Goal: Task Accomplishment & Management: Use online tool/utility

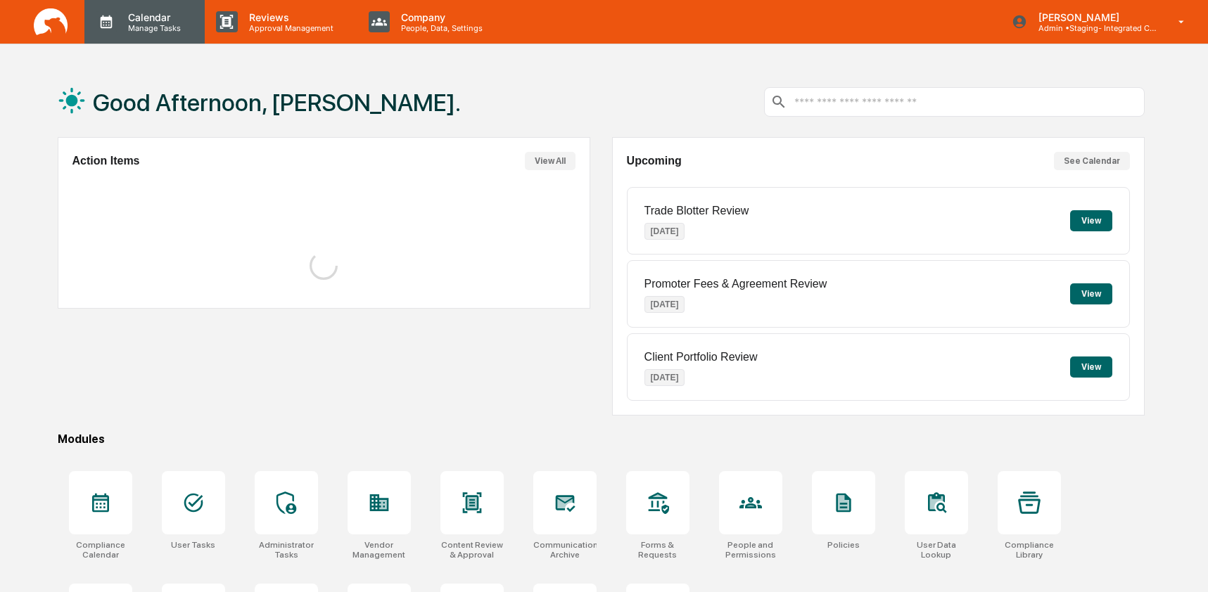
click at [144, 20] on p "Calendar" at bounding box center [152, 17] width 71 height 12
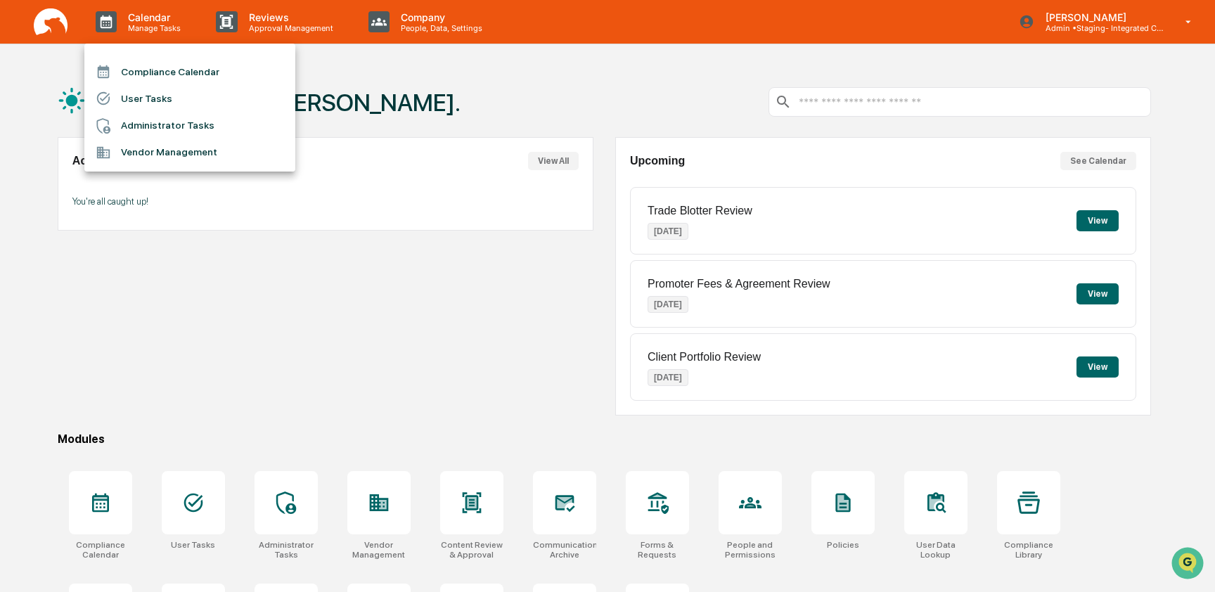
click at [149, 119] on li "Administrator Tasks" at bounding box center [189, 126] width 211 height 27
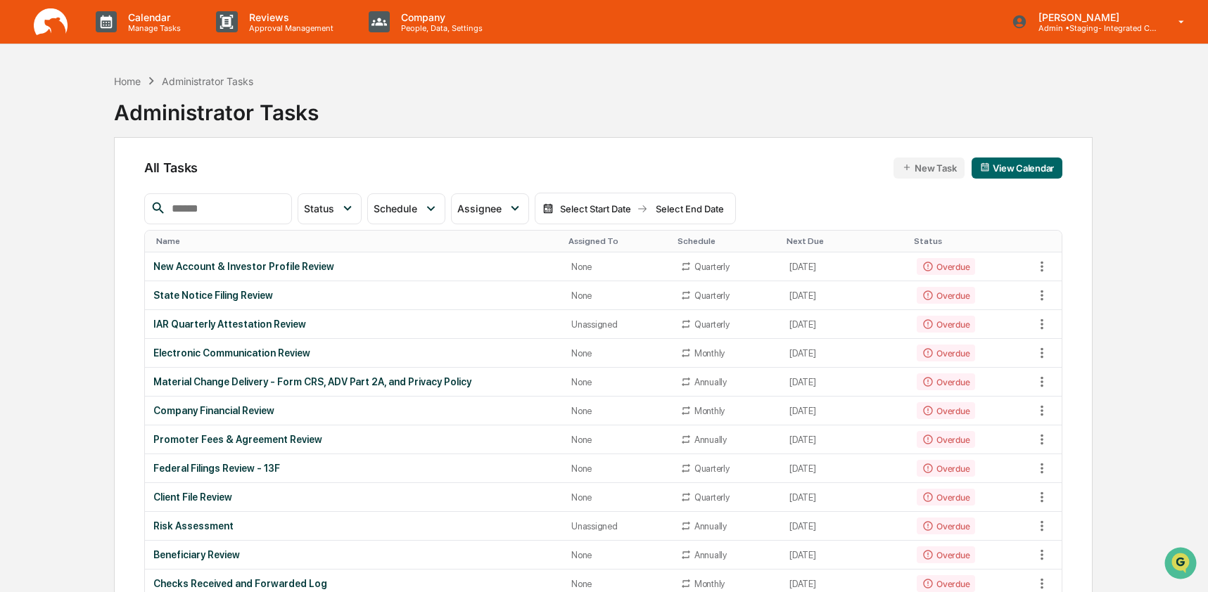
click at [231, 209] on input "text" at bounding box center [226, 209] width 120 height 18
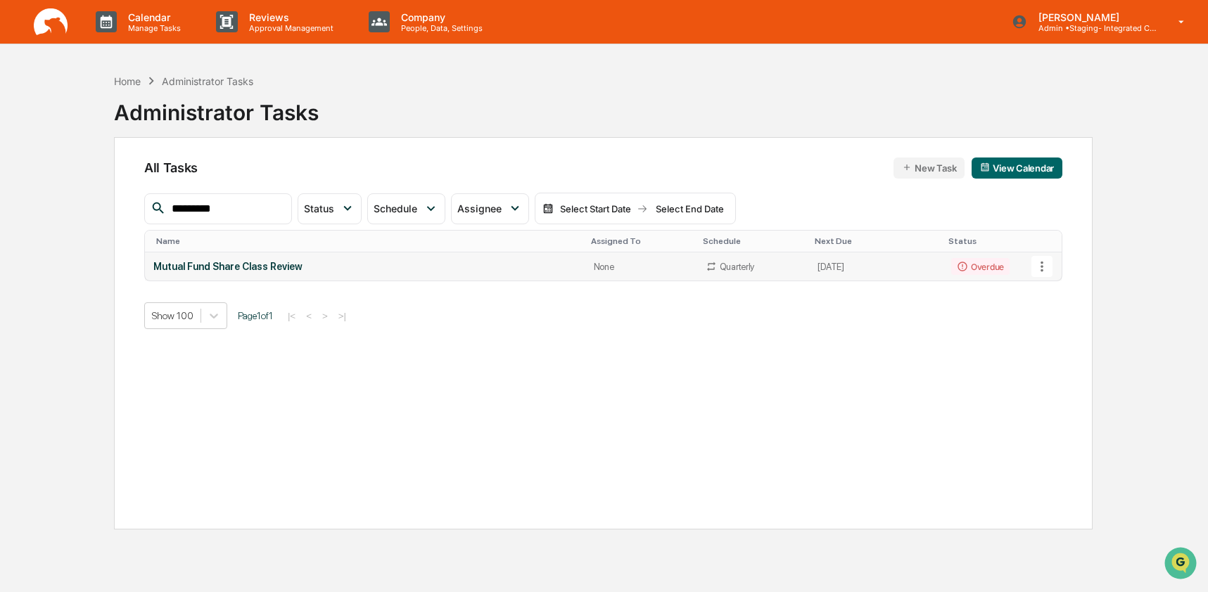
type input "*********"
click at [1034, 270] on icon at bounding box center [1041, 266] width 15 height 15
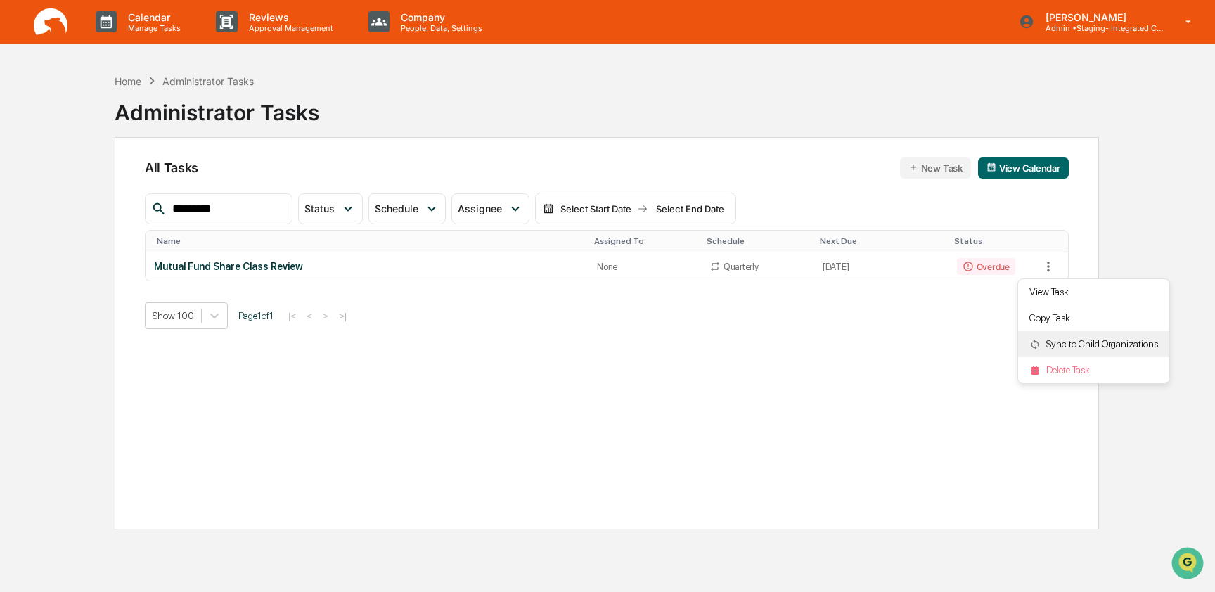
click at [1043, 334] on li "Sync to Child Organizations" at bounding box center [1093, 344] width 151 height 26
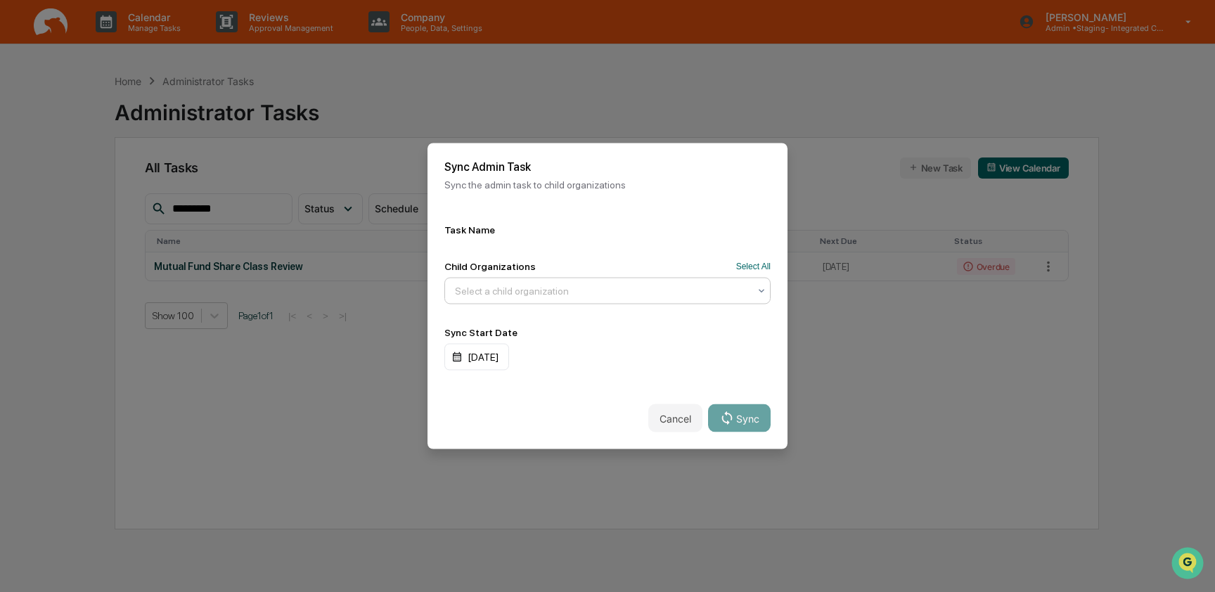
click at [563, 293] on div at bounding box center [602, 291] width 294 height 14
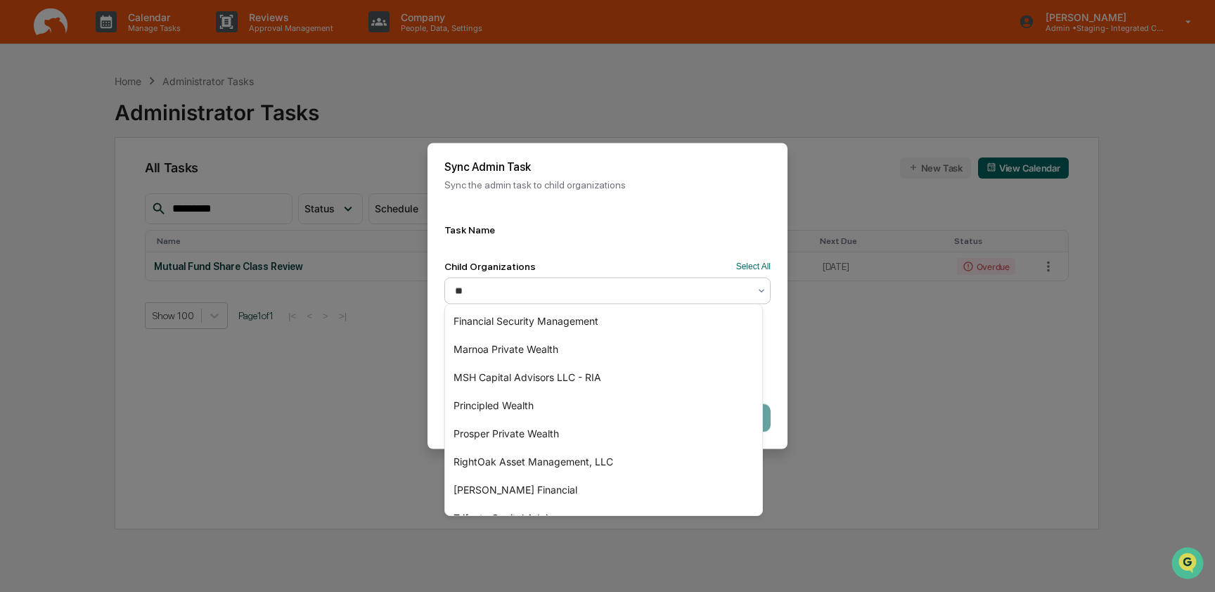
type input "***"
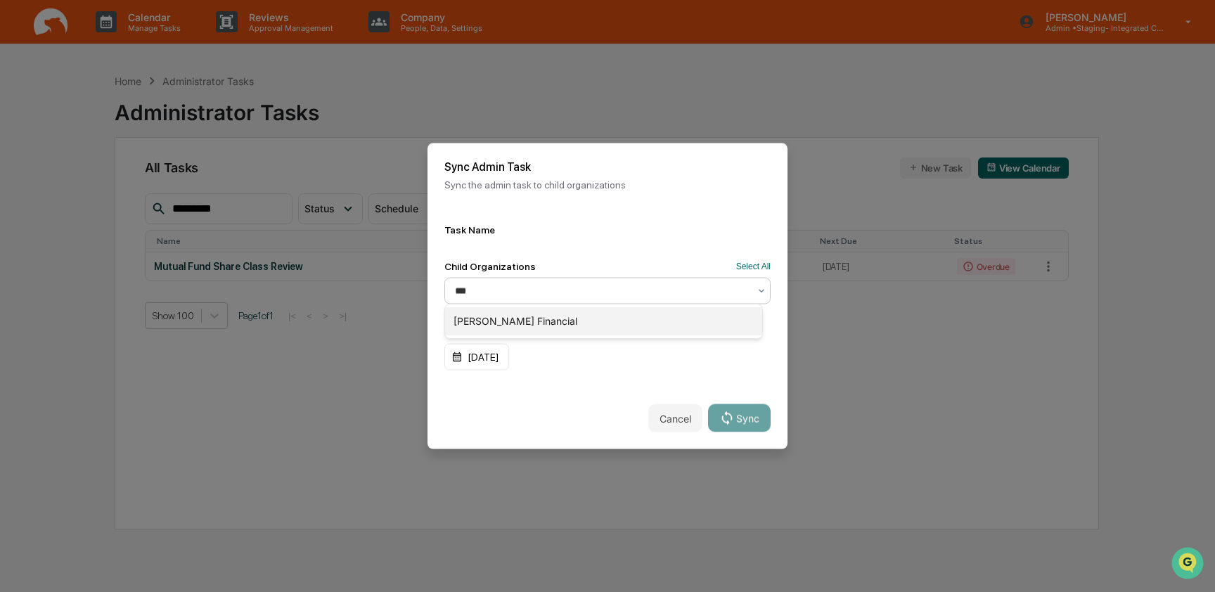
click at [573, 328] on div "[PERSON_NAME] Financial" at bounding box center [603, 321] width 317 height 28
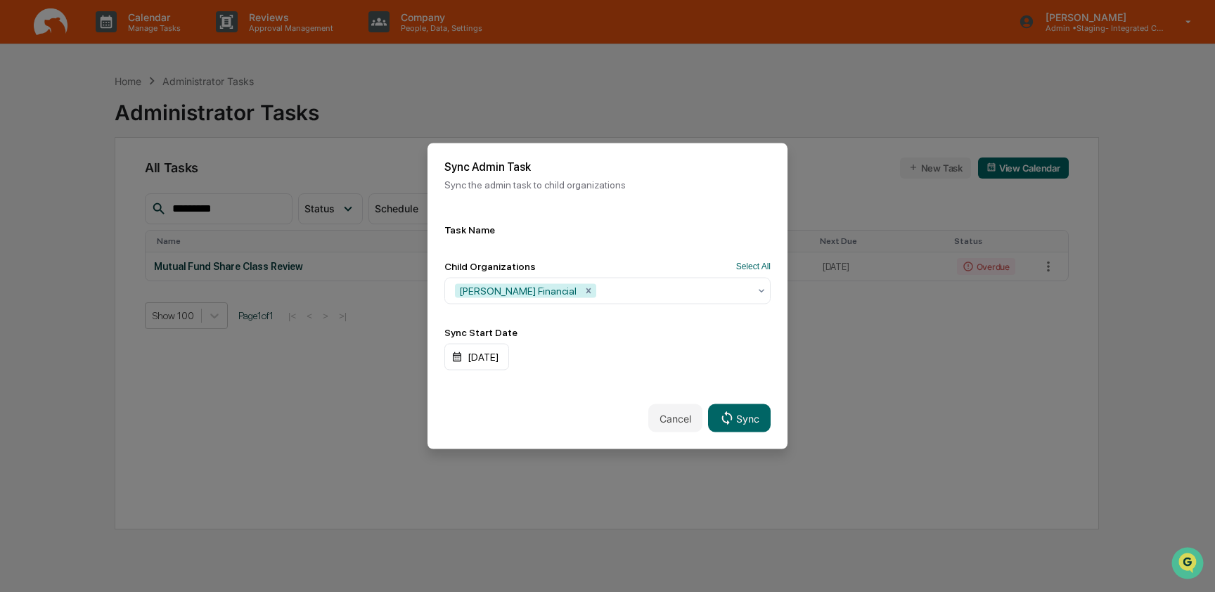
click at [579, 238] on div "Task Name Child Organizations Select All [PERSON_NAME] Financial Sync Start Dat…" at bounding box center [608, 297] width 360 height 180
click at [749, 409] on button "Sync" at bounding box center [739, 418] width 63 height 28
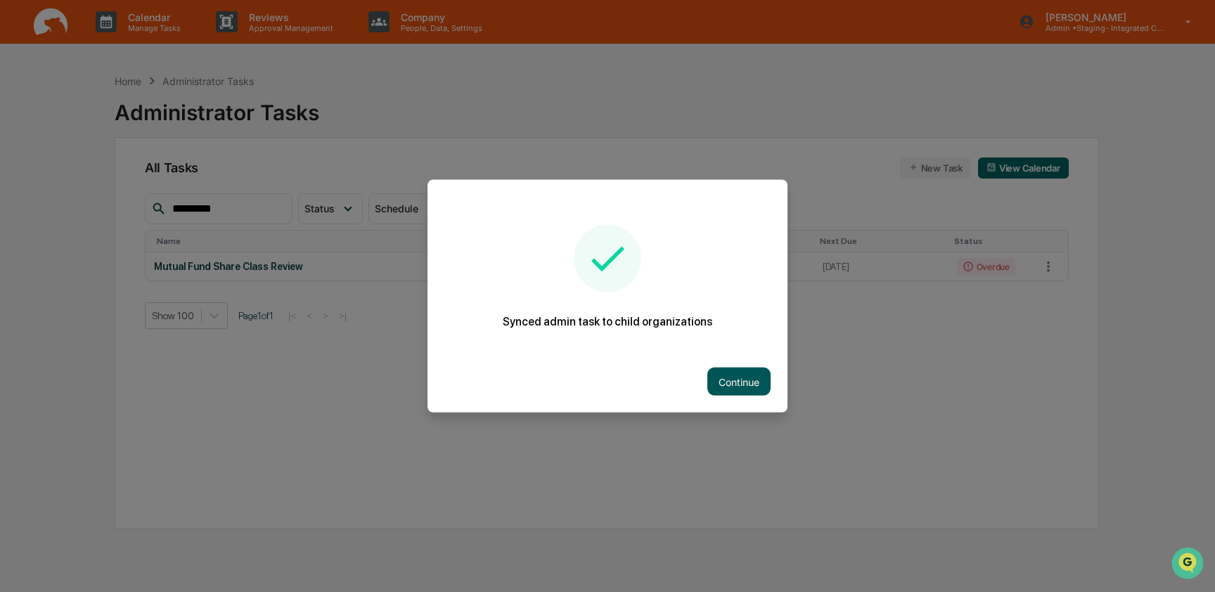
click at [739, 384] on button "Continue" at bounding box center [739, 382] width 63 height 28
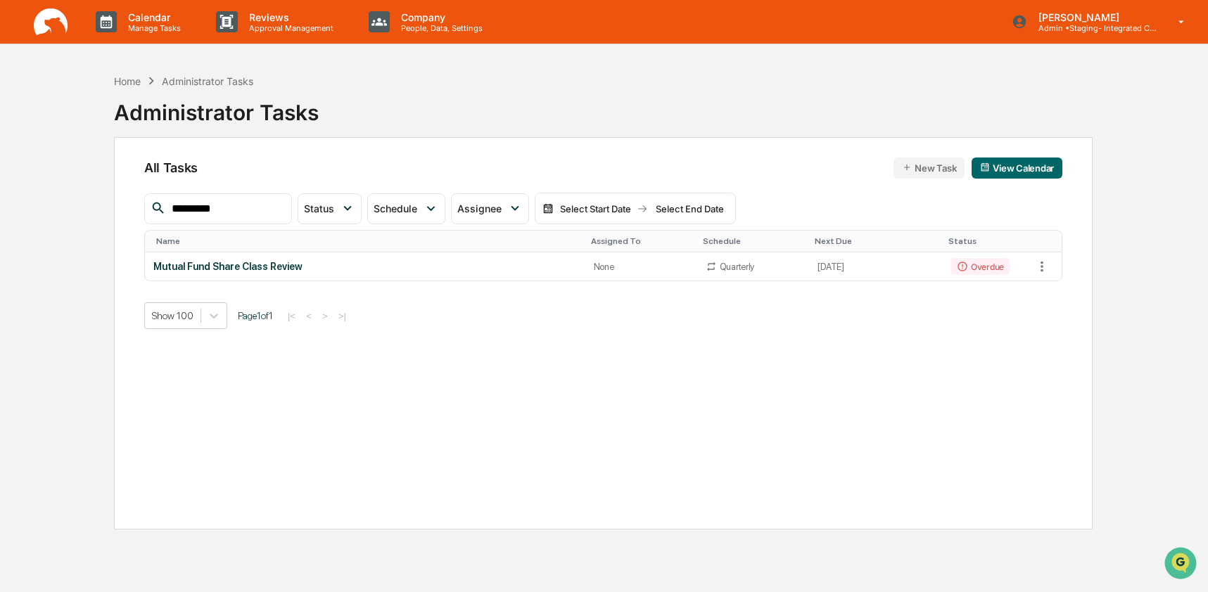
click at [237, 205] on input "*********" at bounding box center [226, 209] width 120 height 18
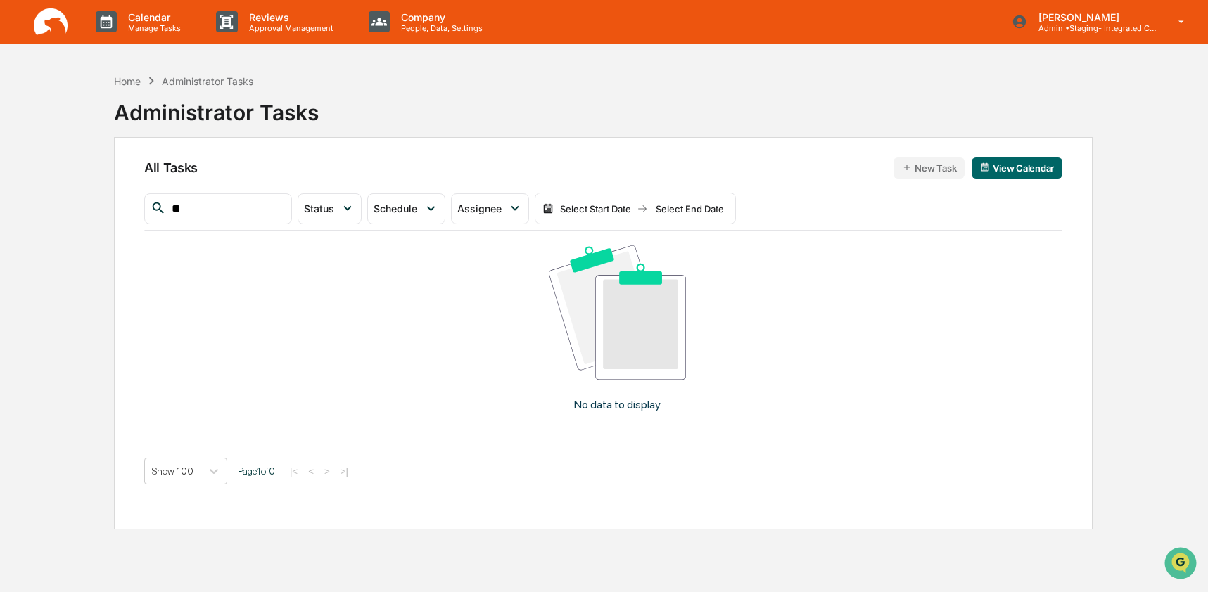
type input "*"
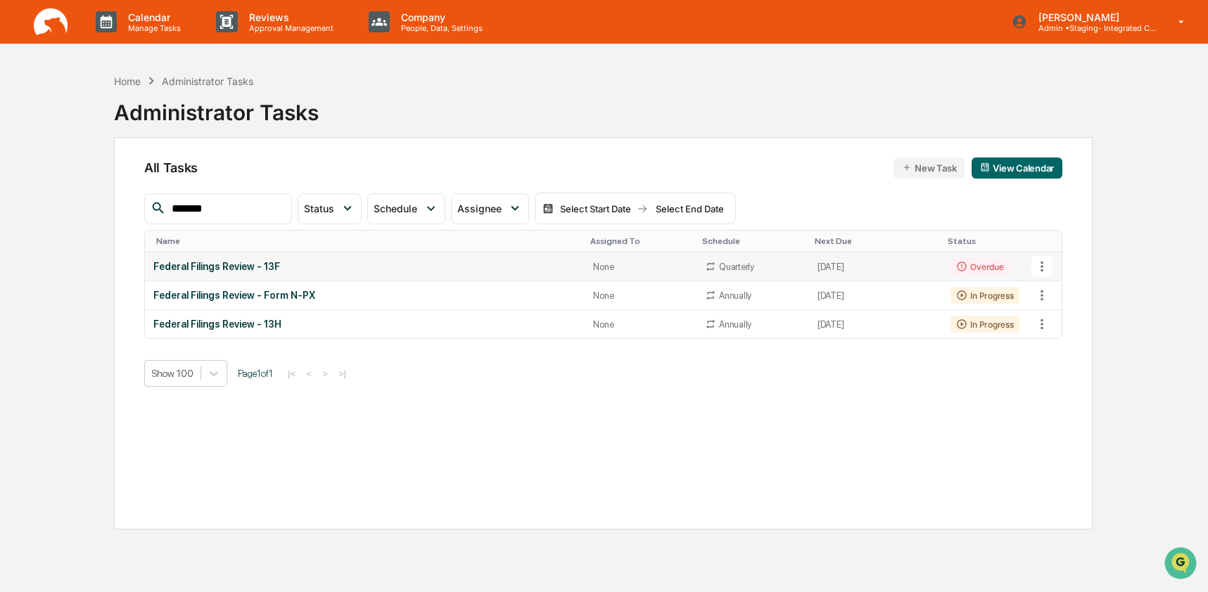
type input "*******"
click at [1047, 268] on icon at bounding box center [1041, 266] width 15 height 15
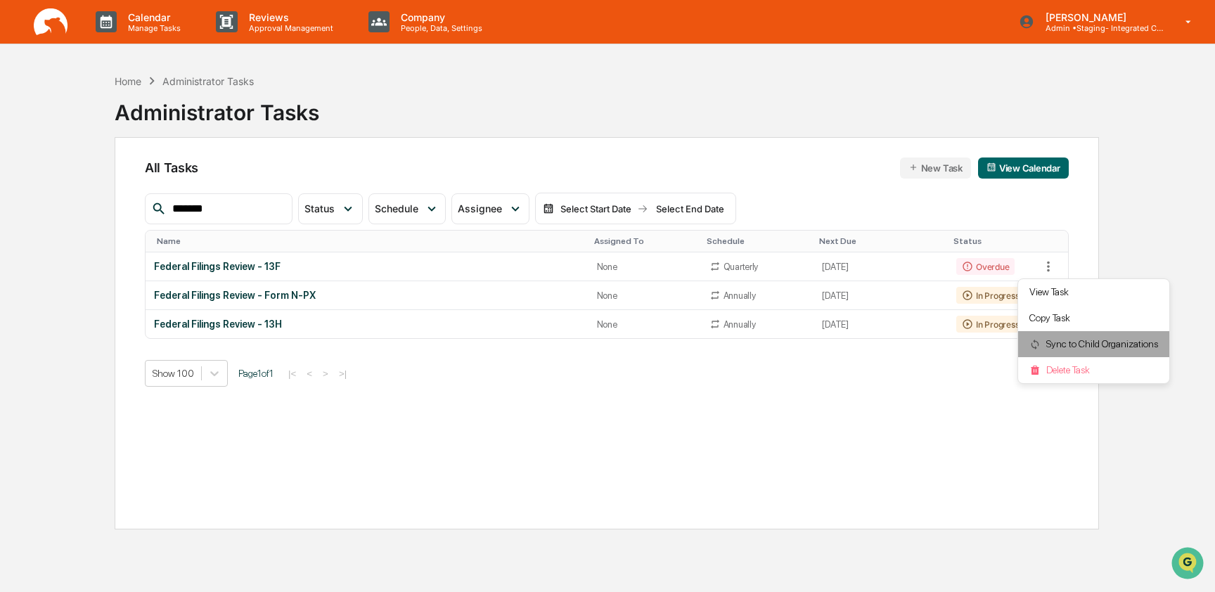
click at [1072, 350] on li "Sync to Child Organizations" at bounding box center [1093, 344] width 151 height 26
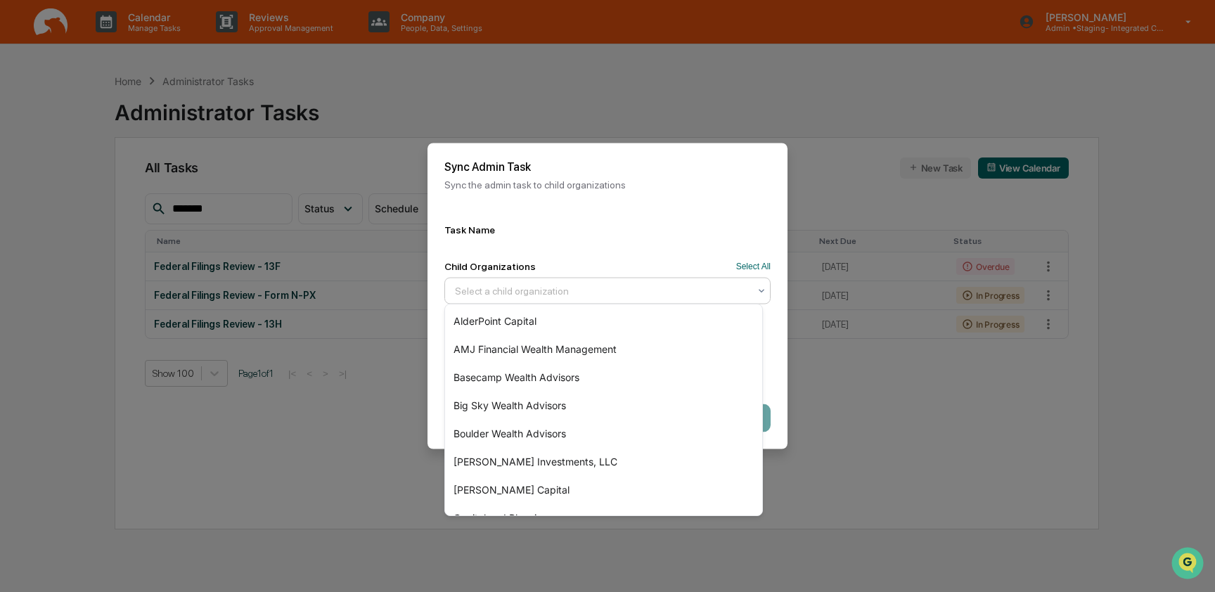
click at [585, 284] on div at bounding box center [602, 291] width 294 height 14
type input "***"
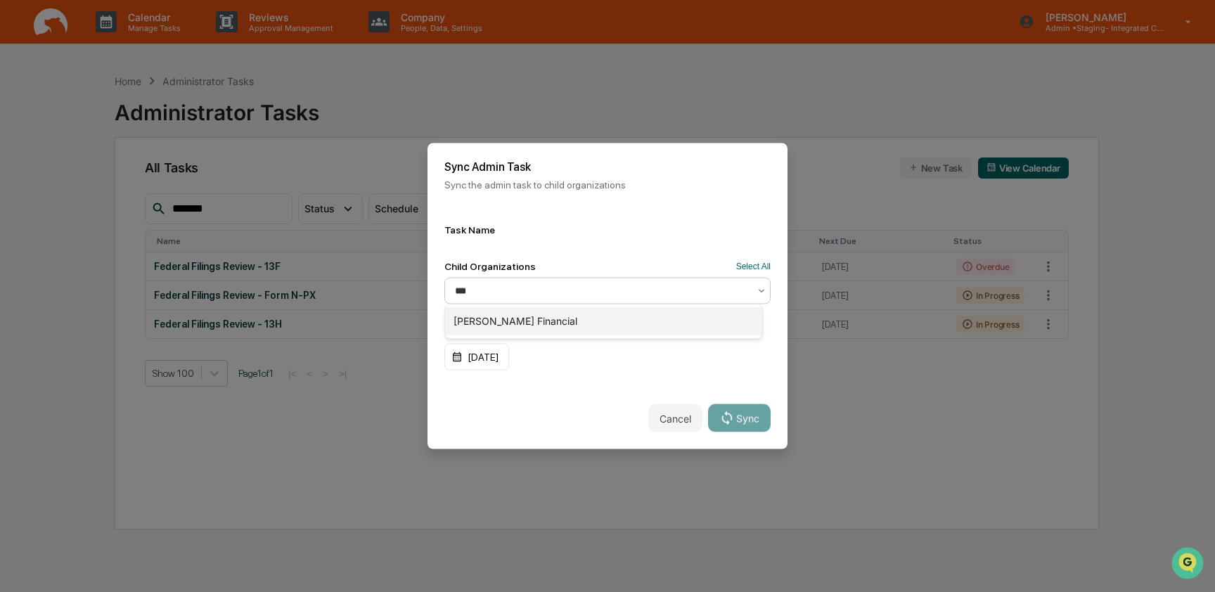
click at [554, 313] on div "[PERSON_NAME] Financial" at bounding box center [603, 321] width 317 height 28
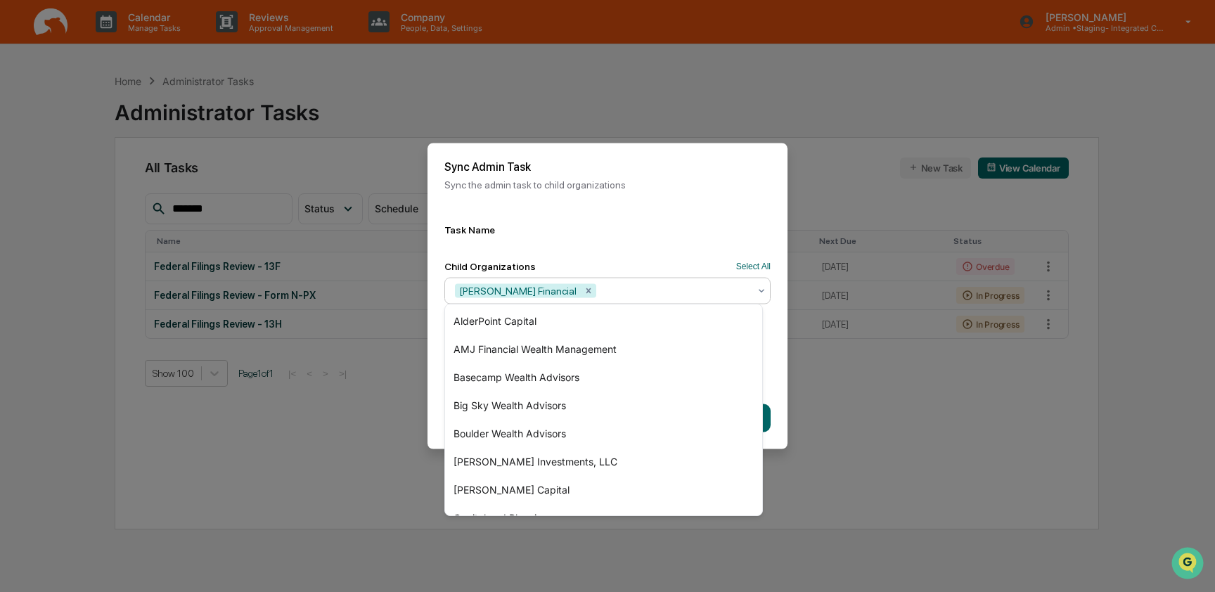
click at [632, 242] on div "Task Name Child Organizations Select All option [PERSON_NAME] Financial, select…" at bounding box center [608, 297] width 360 height 180
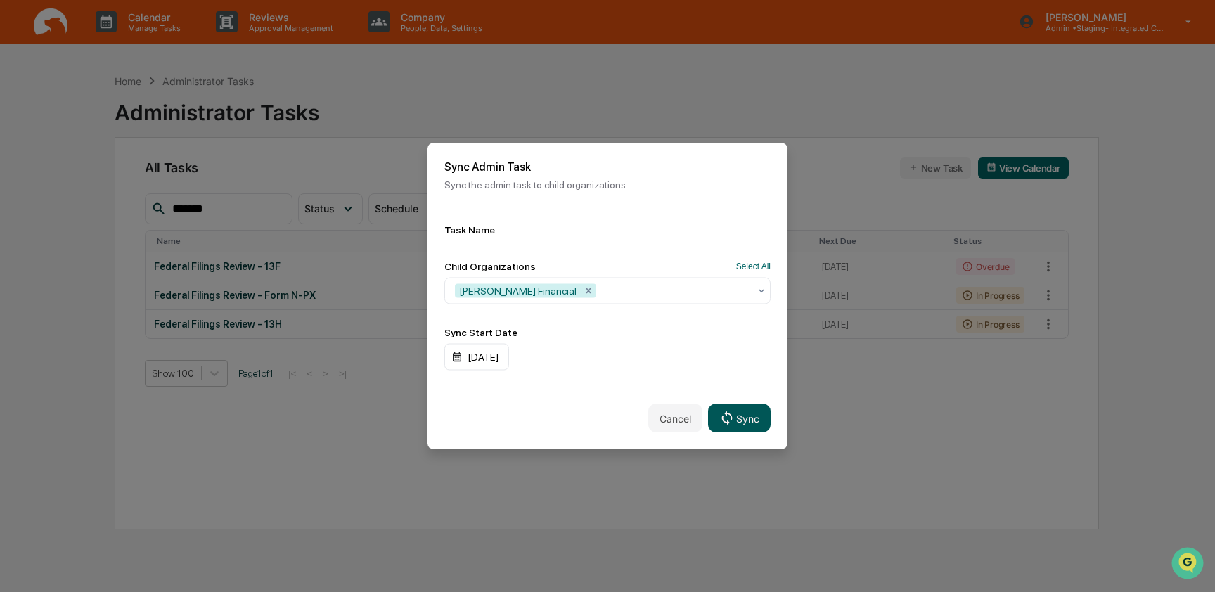
click at [729, 416] on button "Sync" at bounding box center [739, 418] width 63 height 28
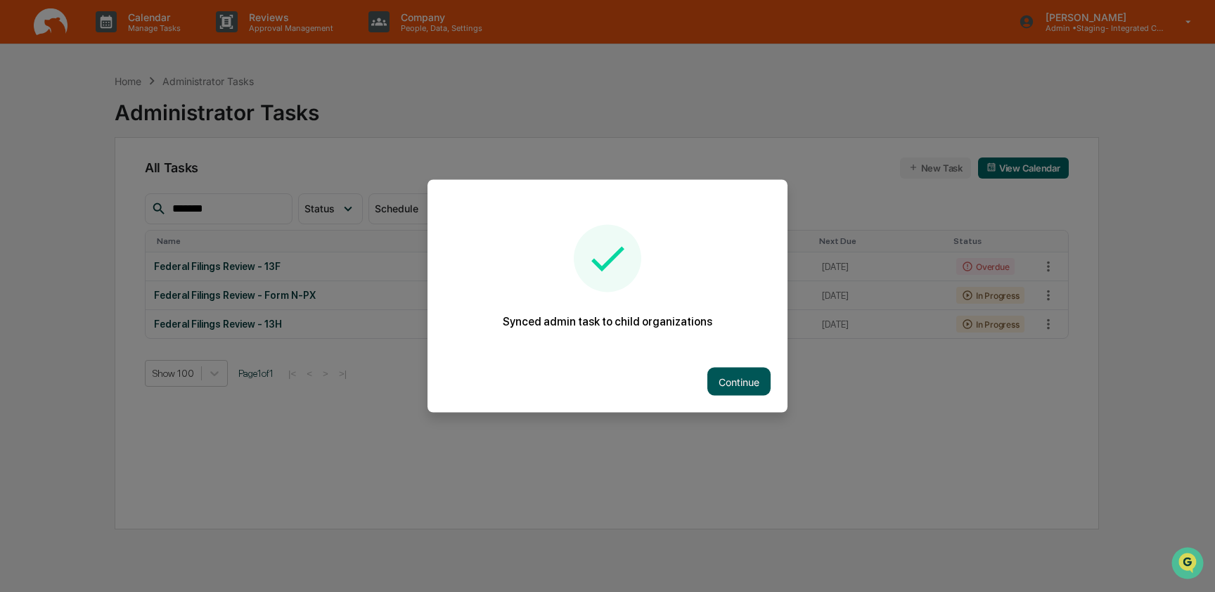
click at [727, 379] on button "Continue" at bounding box center [739, 382] width 63 height 28
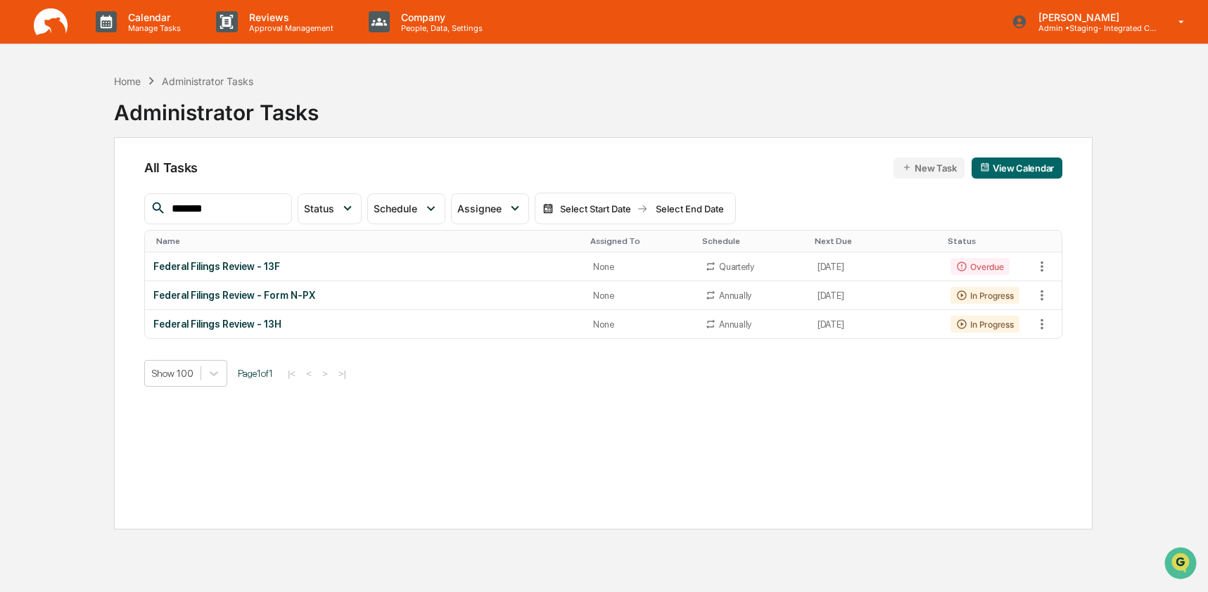
click at [36, 31] on img at bounding box center [51, 21] width 34 height 27
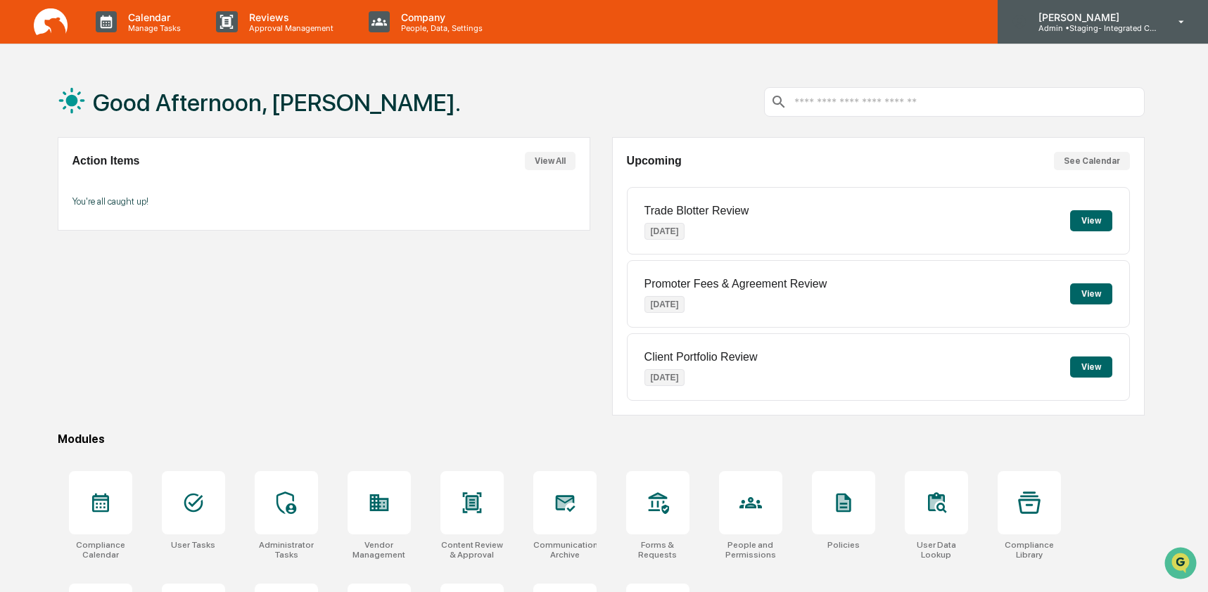
click at [1151, 25] on p "Admin • Staging- Integrated Compliance Advisors" at bounding box center [1092, 28] width 131 height 10
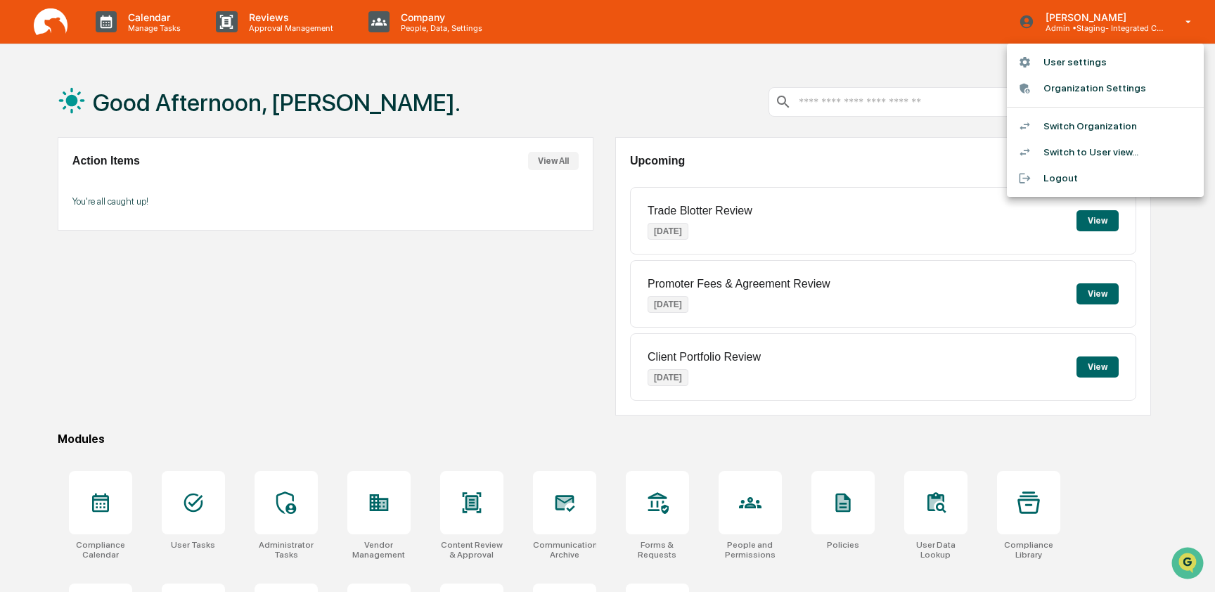
click at [1155, 122] on li "Switch Organization" at bounding box center [1105, 126] width 197 height 26
